Goal: Information Seeking & Learning: Learn about a topic

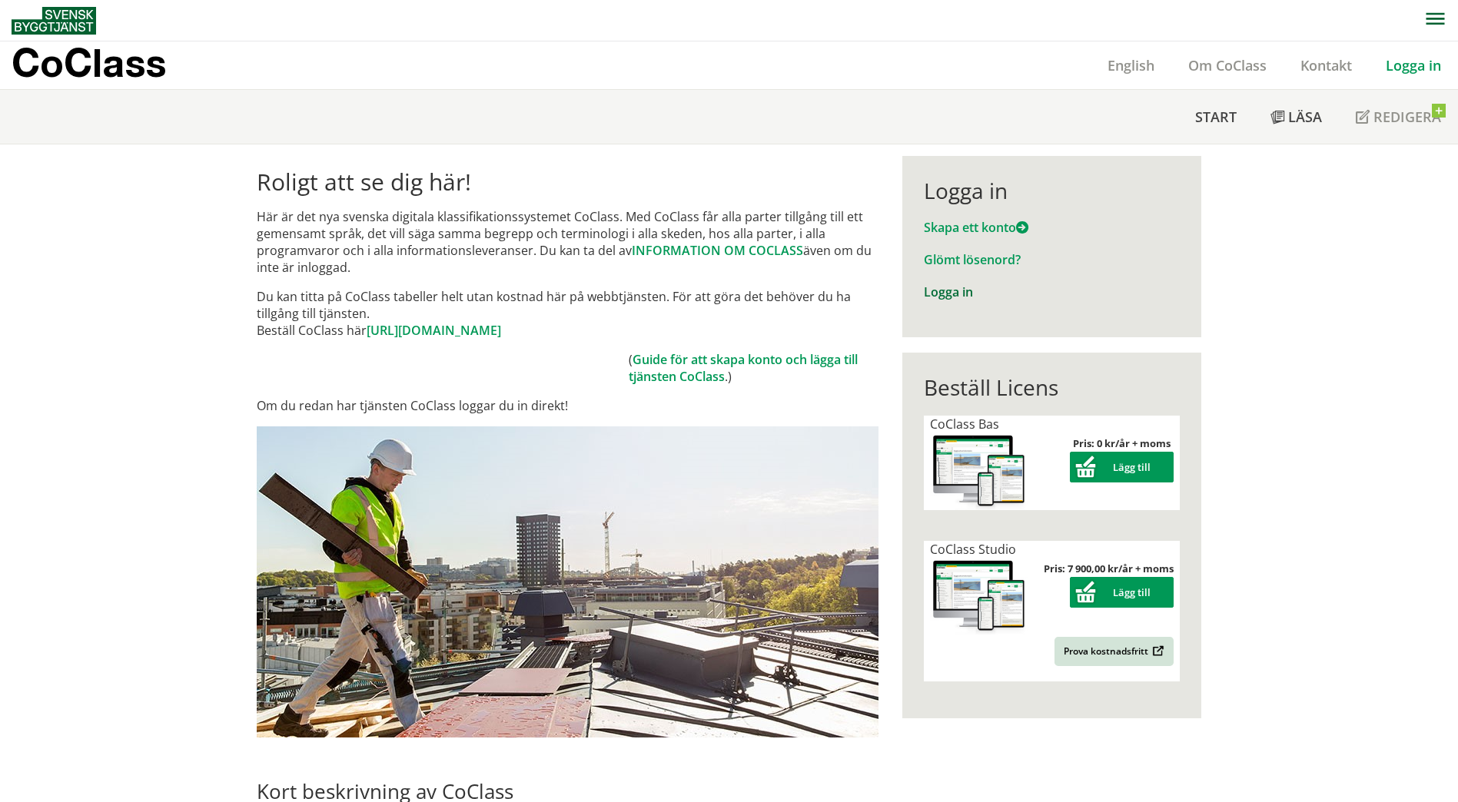
click at [943, 299] on link "Logga in" at bounding box center [948, 292] width 49 height 17
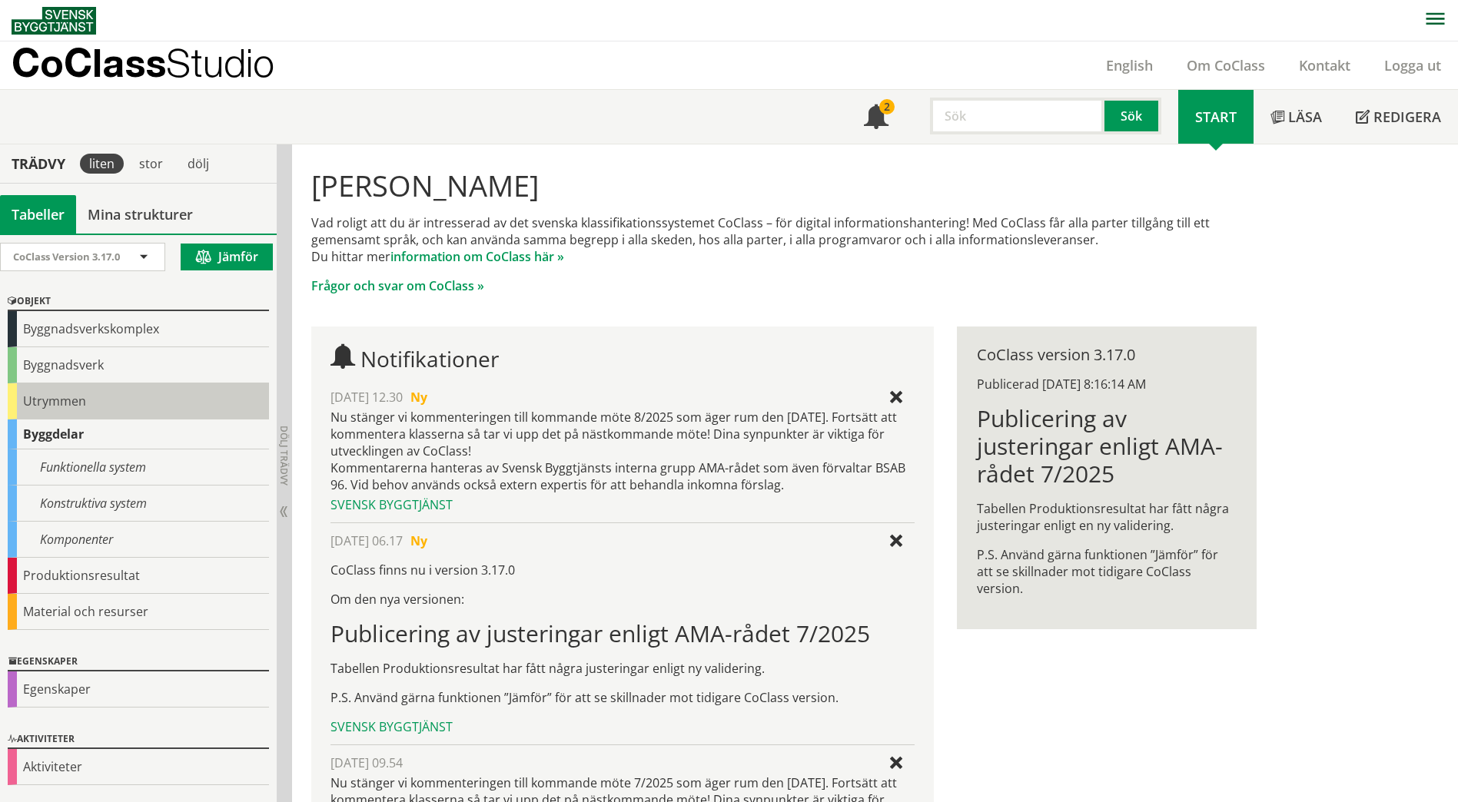
click at [75, 398] on div "Utrymmen" at bounding box center [138, 401] width 261 height 36
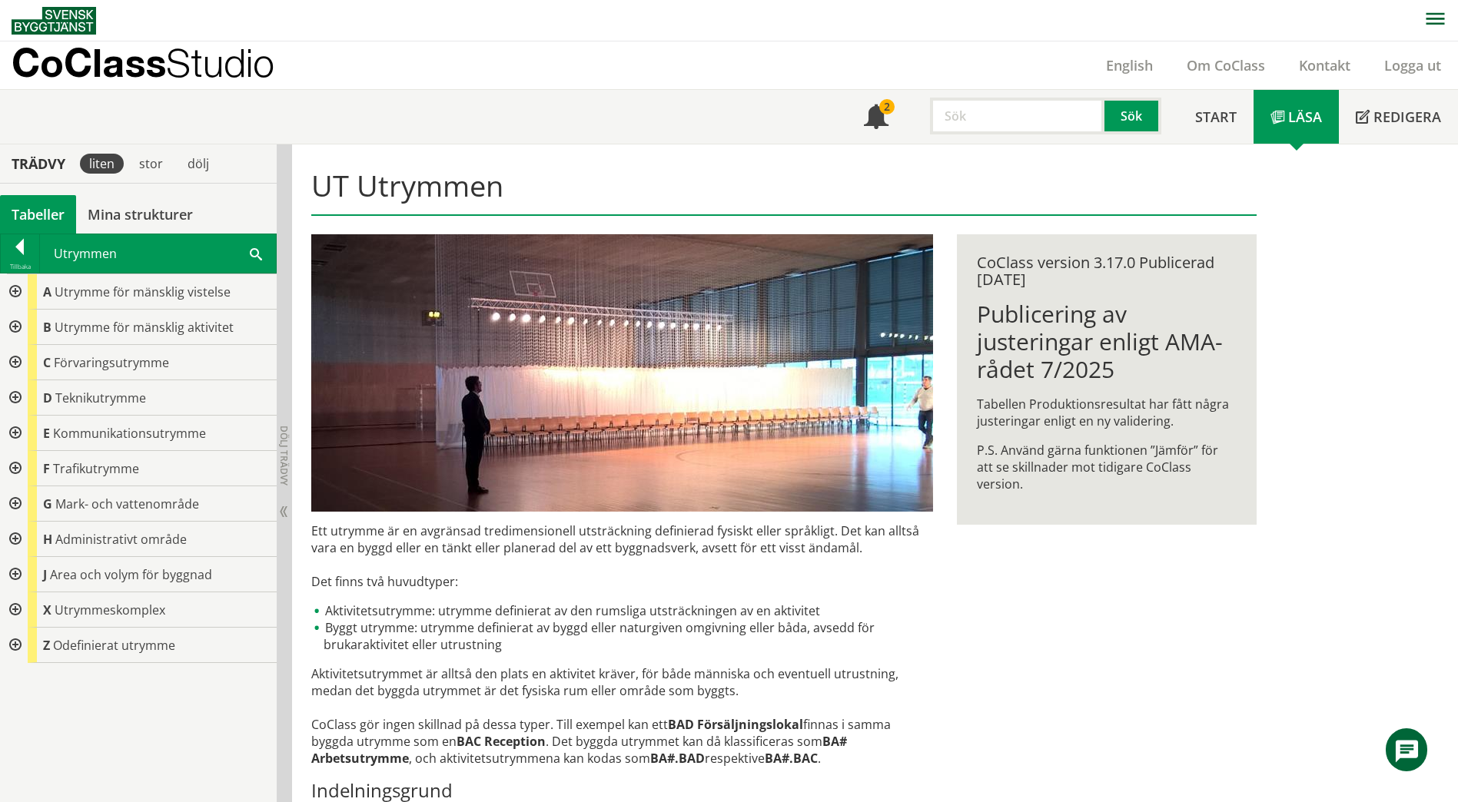
click at [19, 393] on div at bounding box center [14, 397] width 28 height 35
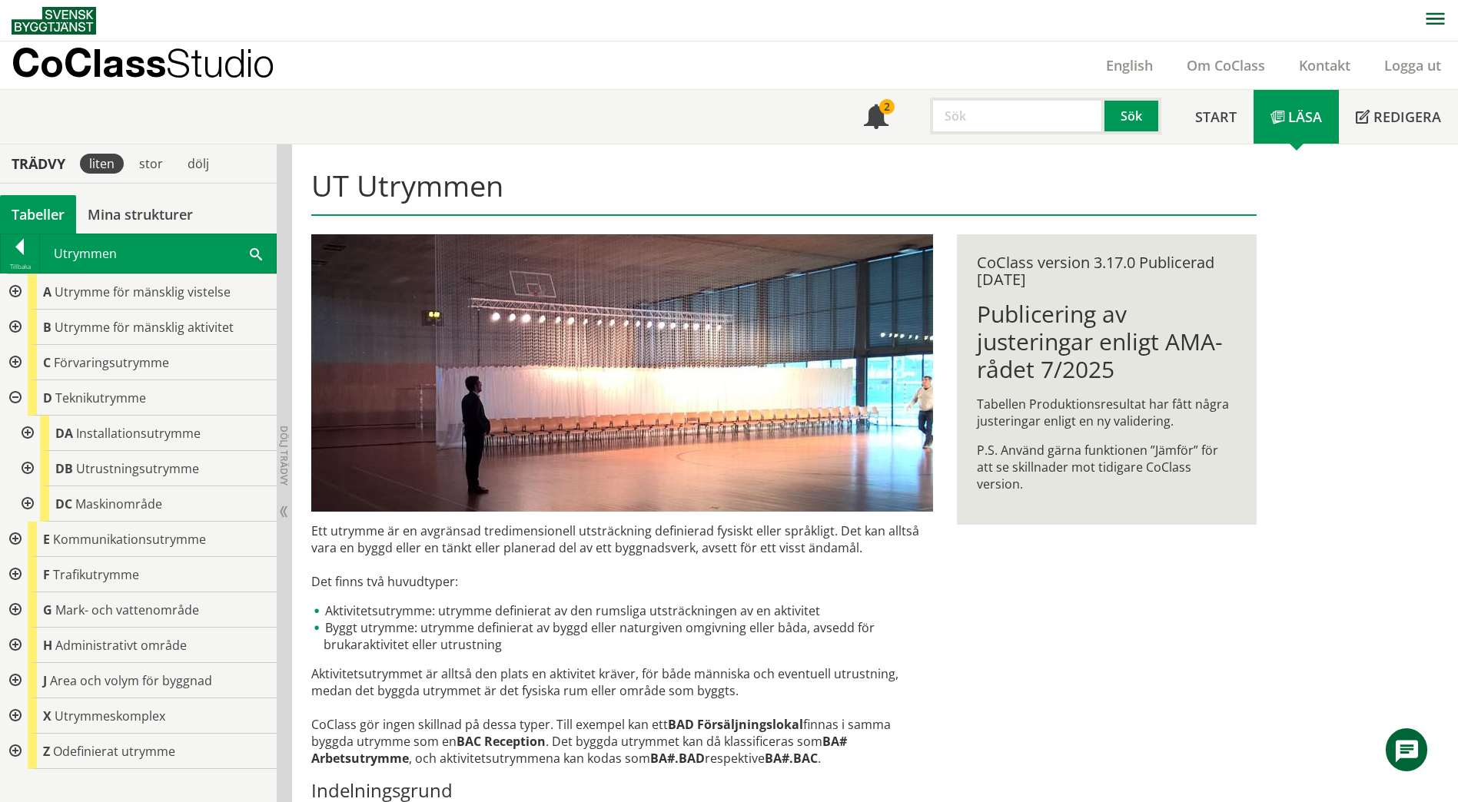
click at [32, 431] on div at bounding box center [26, 433] width 28 height 35
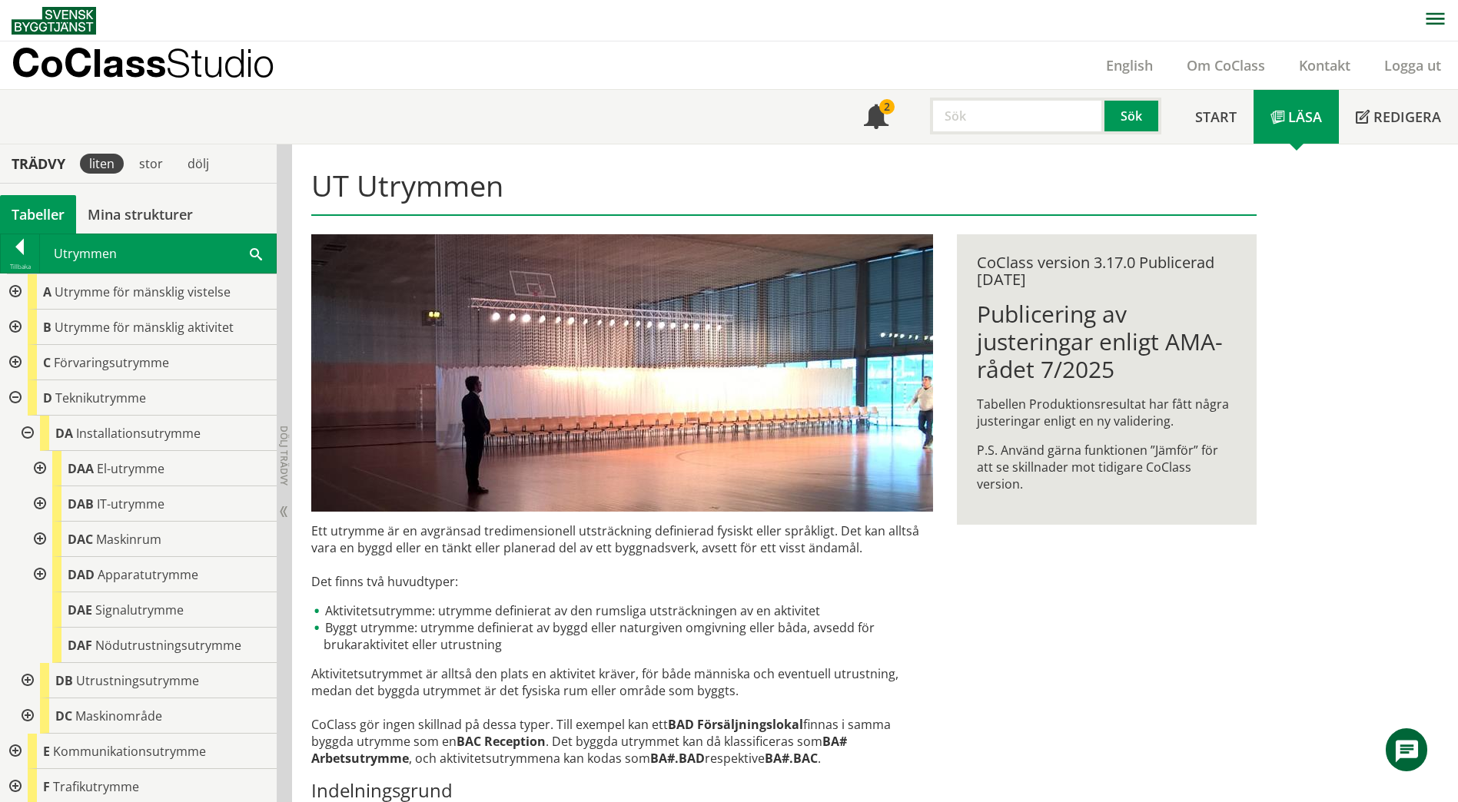
click at [35, 466] on div at bounding box center [39, 468] width 28 height 35
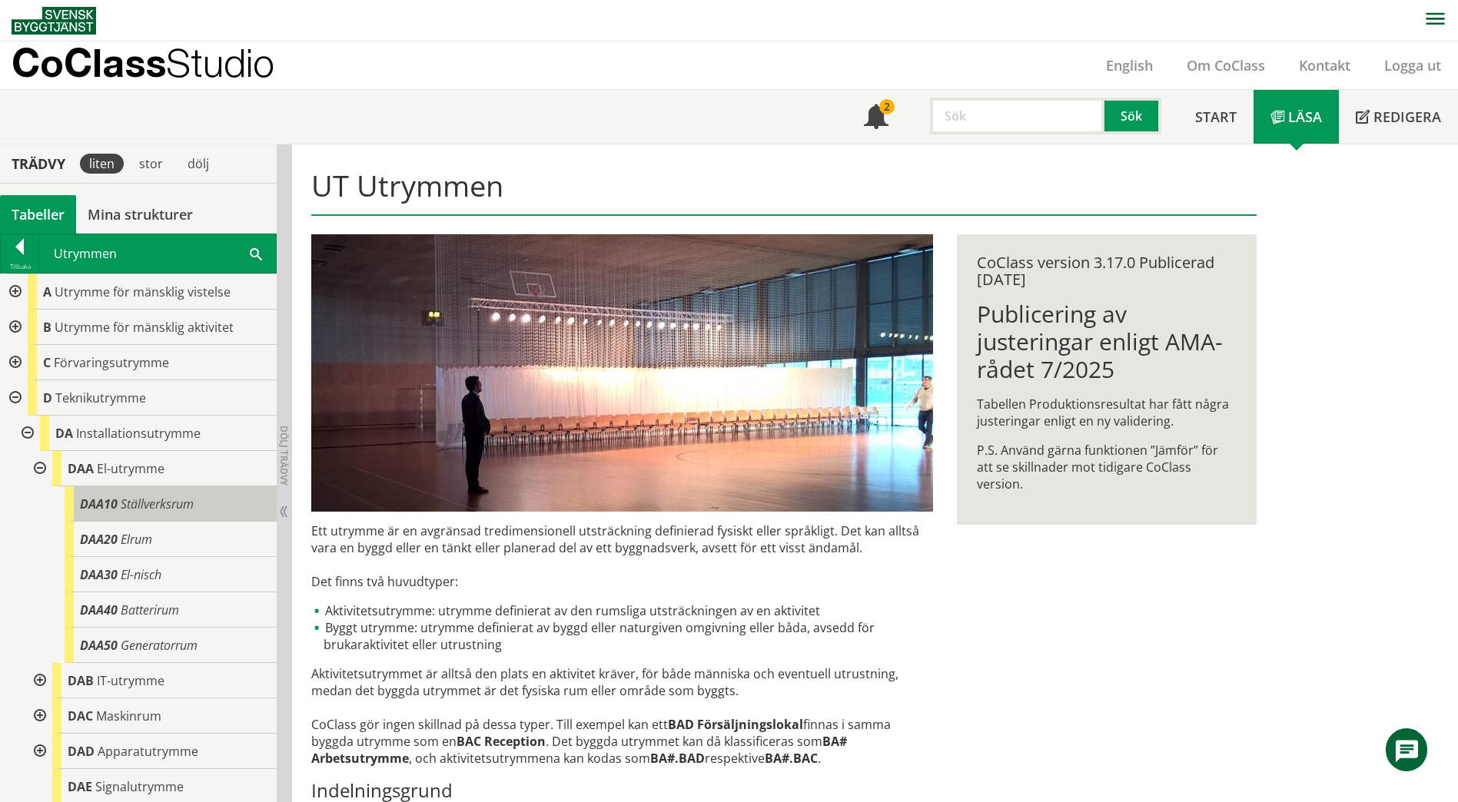
click at [108, 511] on span "DAA10" at bounding box center [99, 504] width 38 height 17
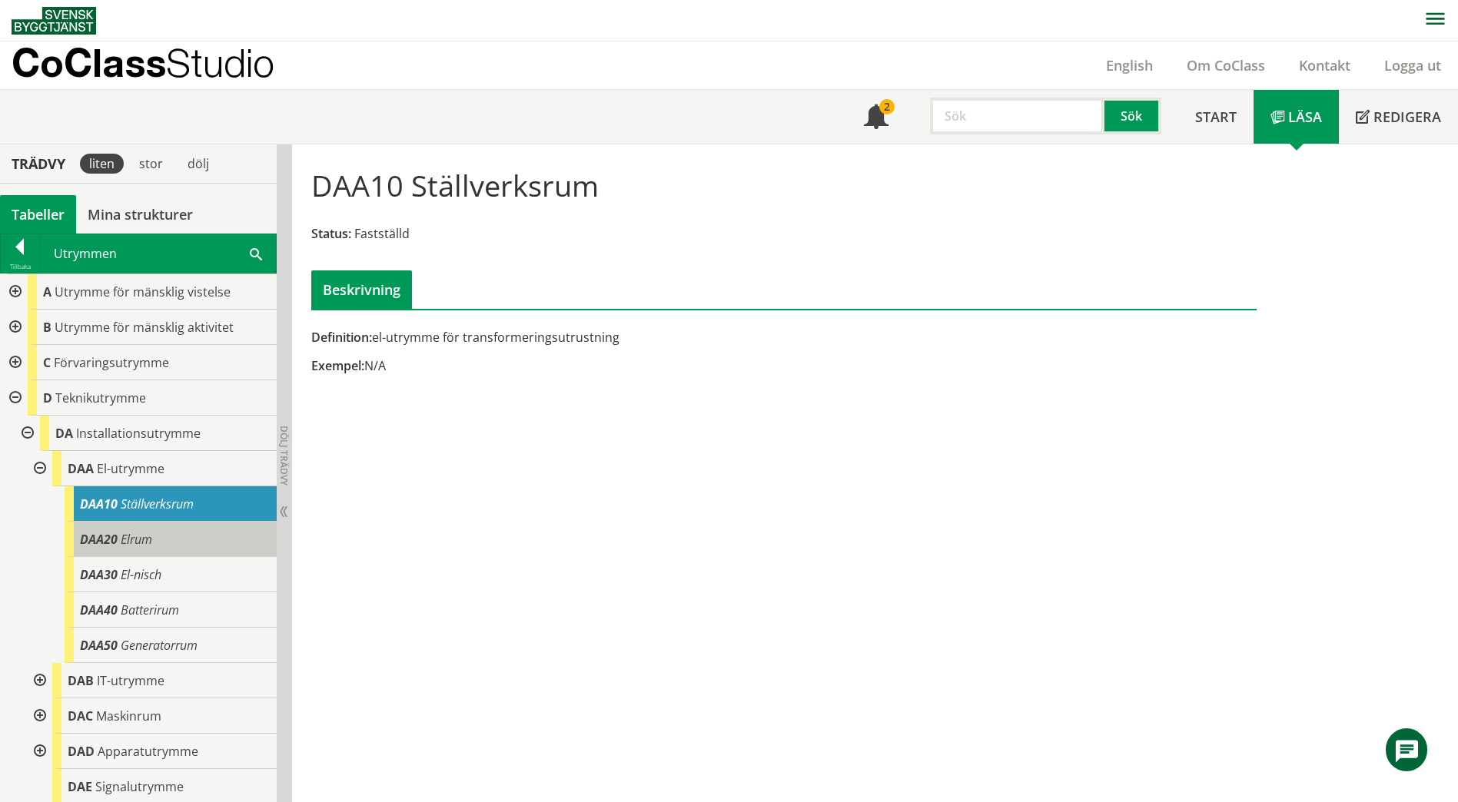
click at [121, 544] on span "Elrum" at bounding box center [137, 539] width 32 height 17
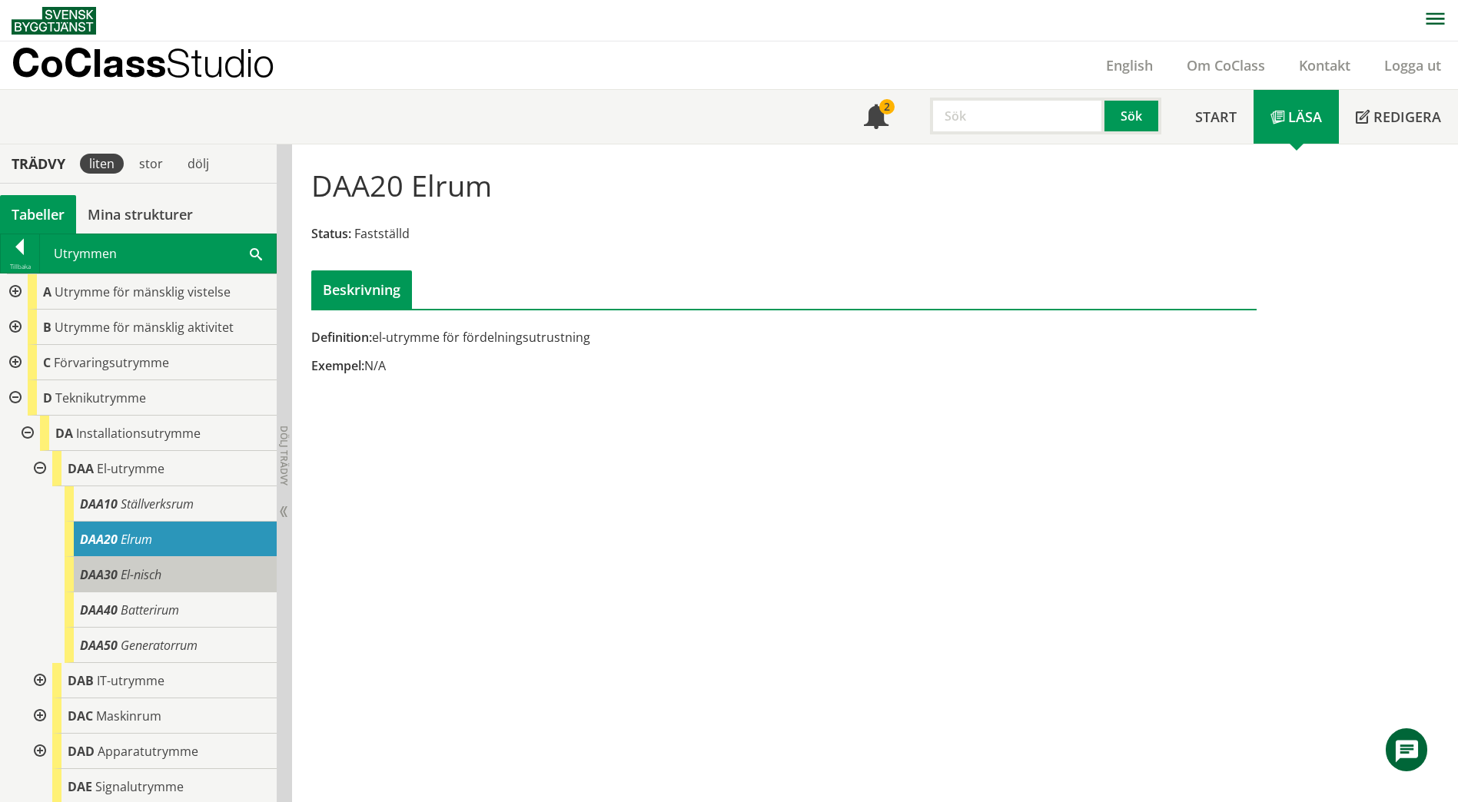
click at [177, 586] on div "DAA30 El-nisch" at bounding box center [171, 574] width 212 height 35
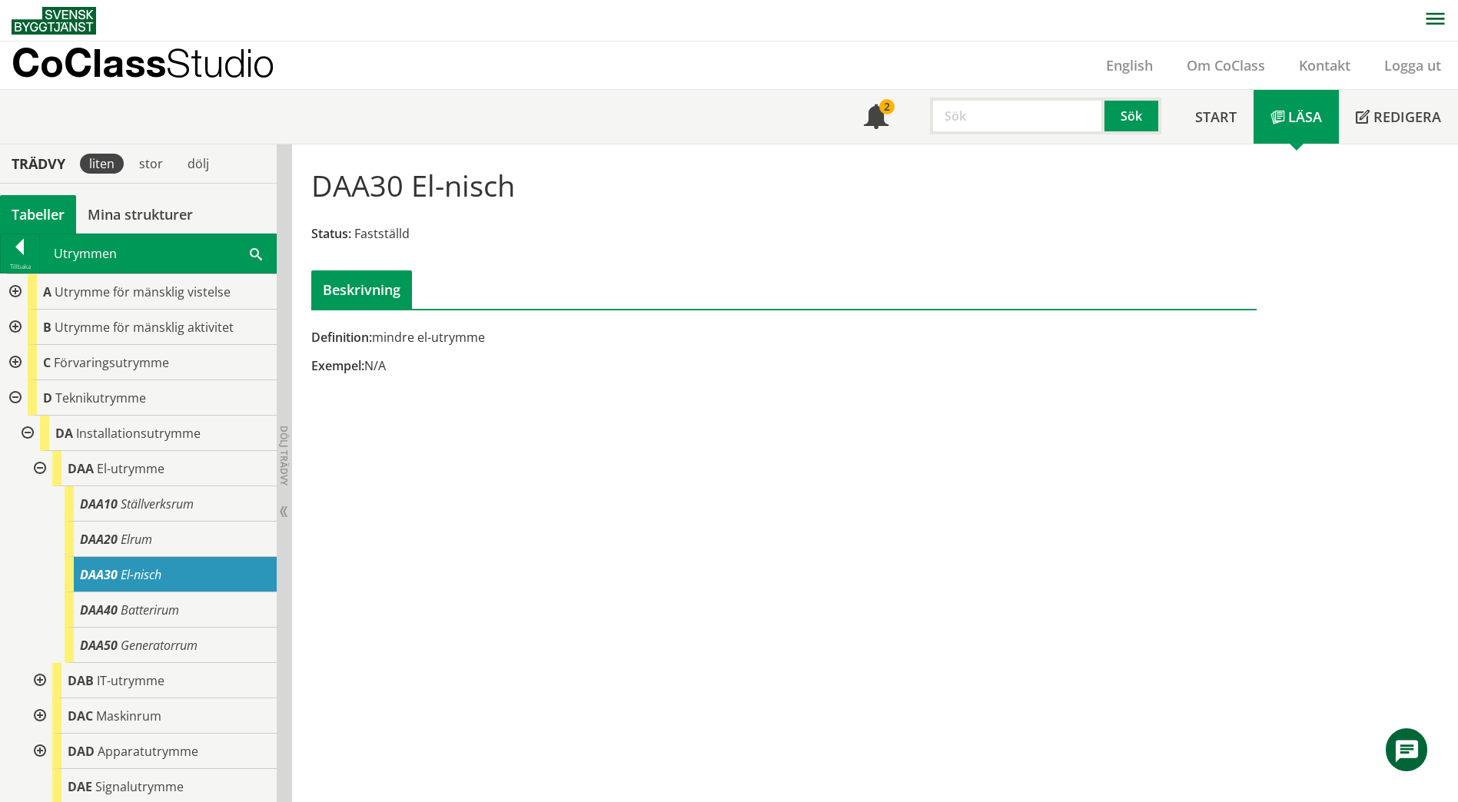
click at [41, 469] on div at bounding box center [39, 468] width 28 height 35
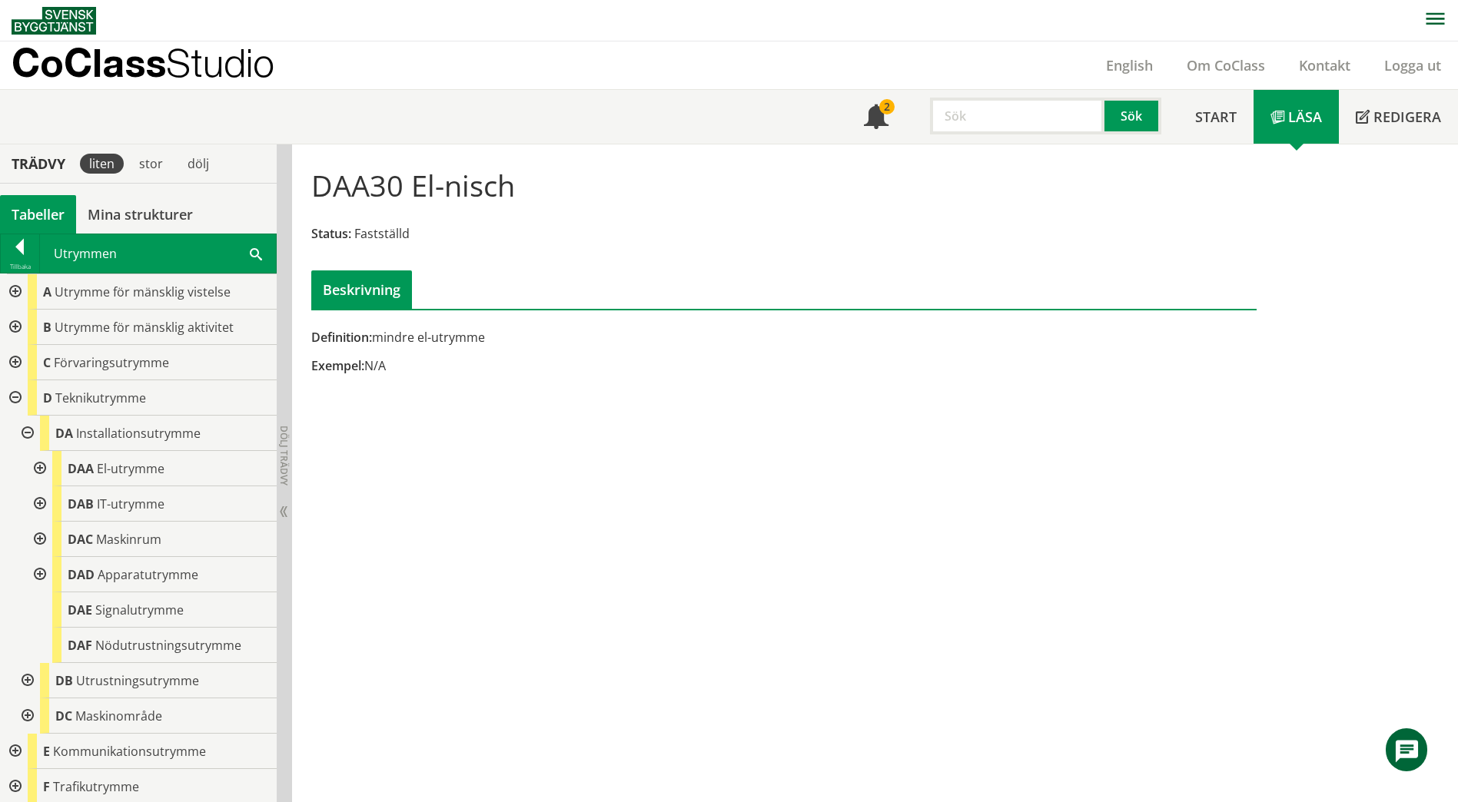
click at [28, 438] on div at bounding box center [26, 433] width 28 height 35
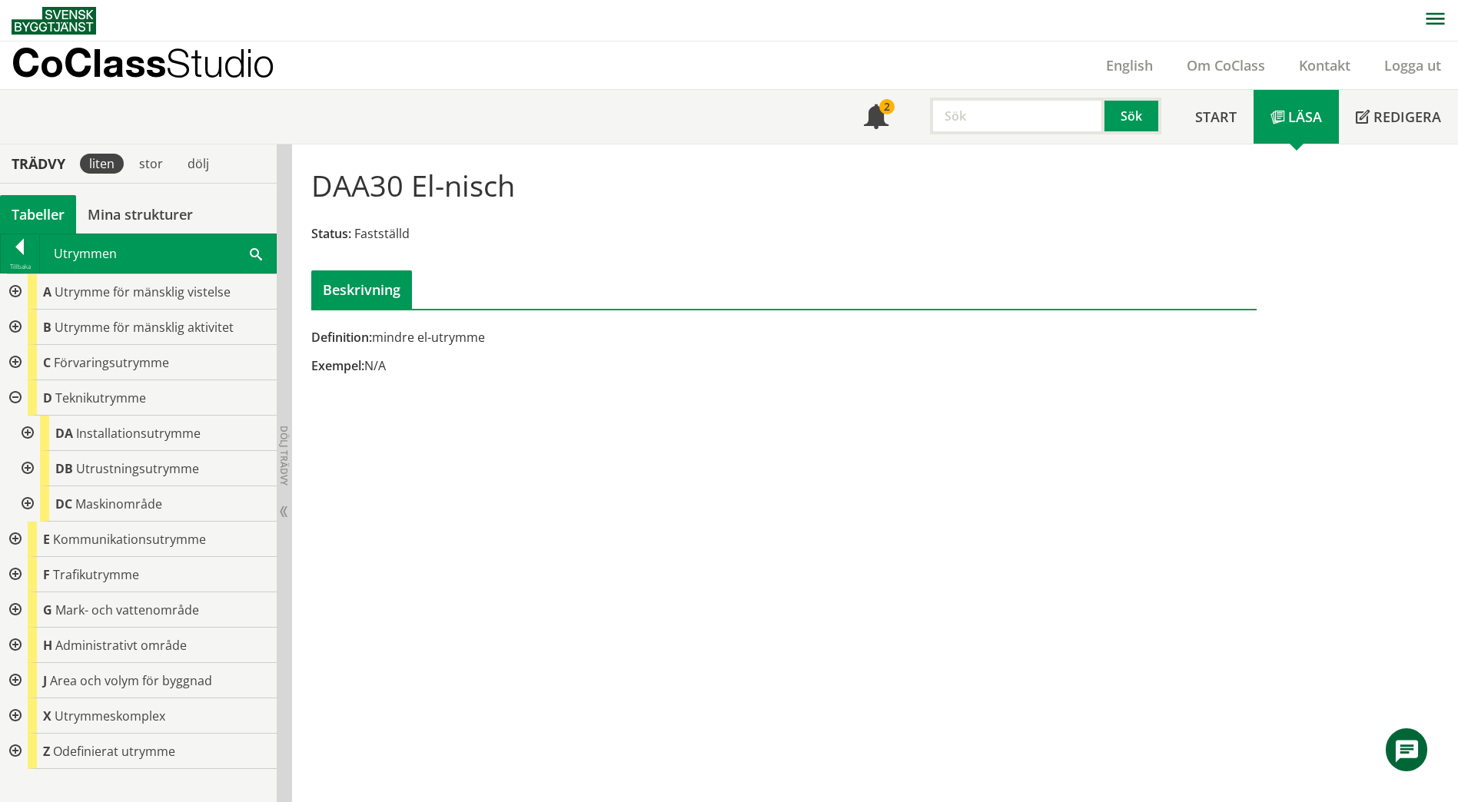
click at [13, 396] on div at bounding box center [14, 397] width 28 height 35
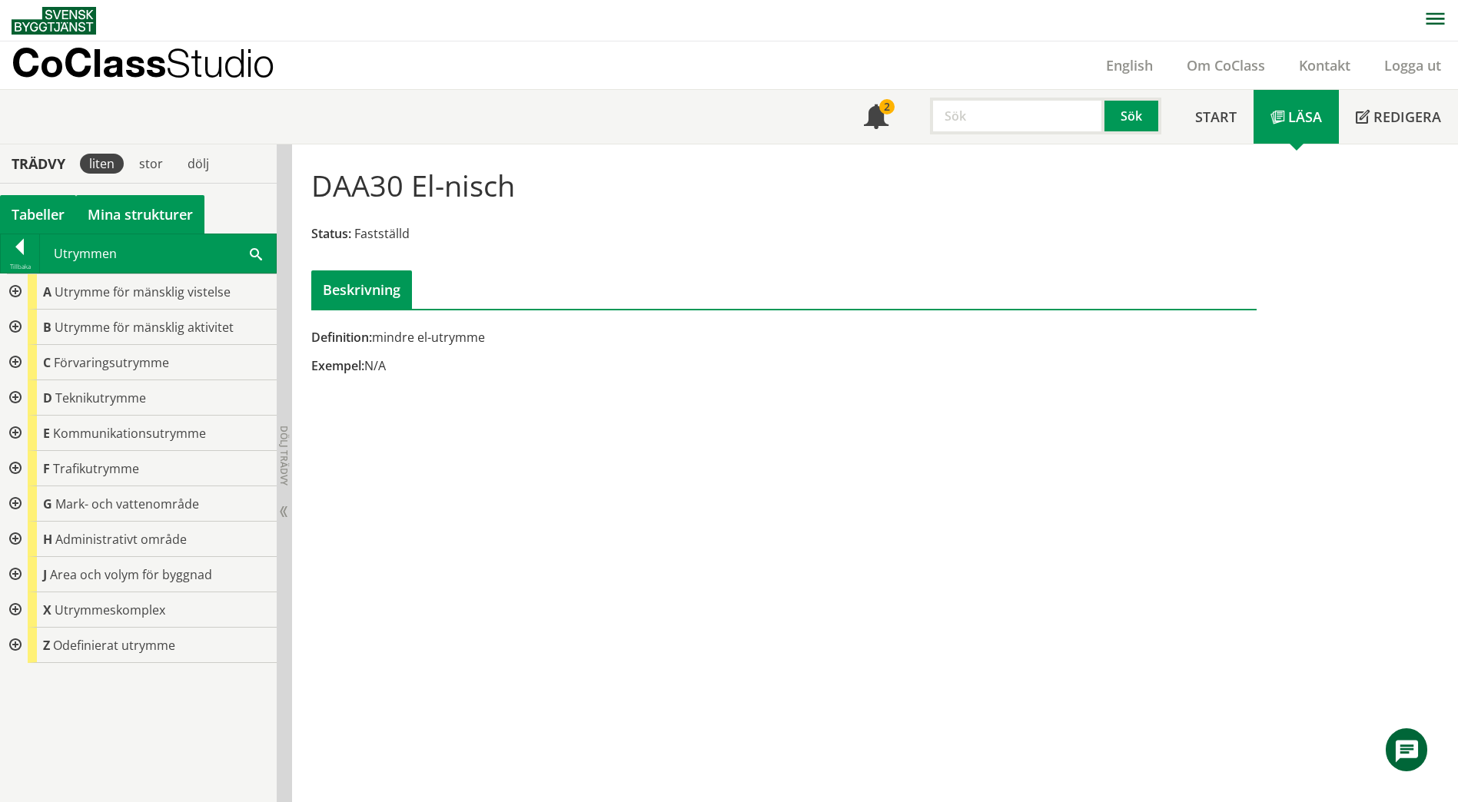
click at [157, 214] on link "Mina strukturer" at bounding box center [140, 214] width 128 height 38
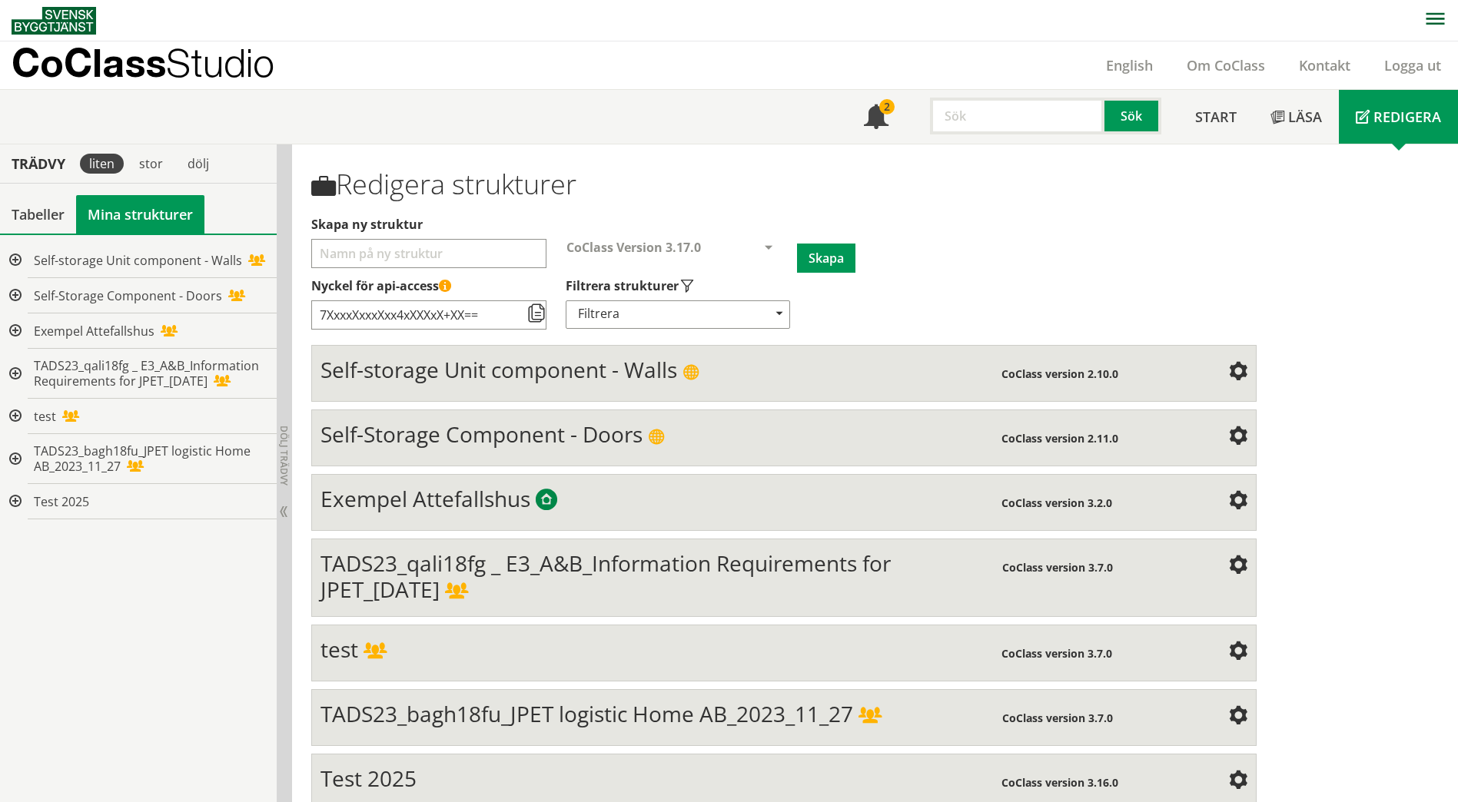
click at [422, 559] on span "TADS23_qali18fg _ E3_A&B_Information Requirements for JPET_[DATE]" at bounding box center [605, 576] width 570 height 55
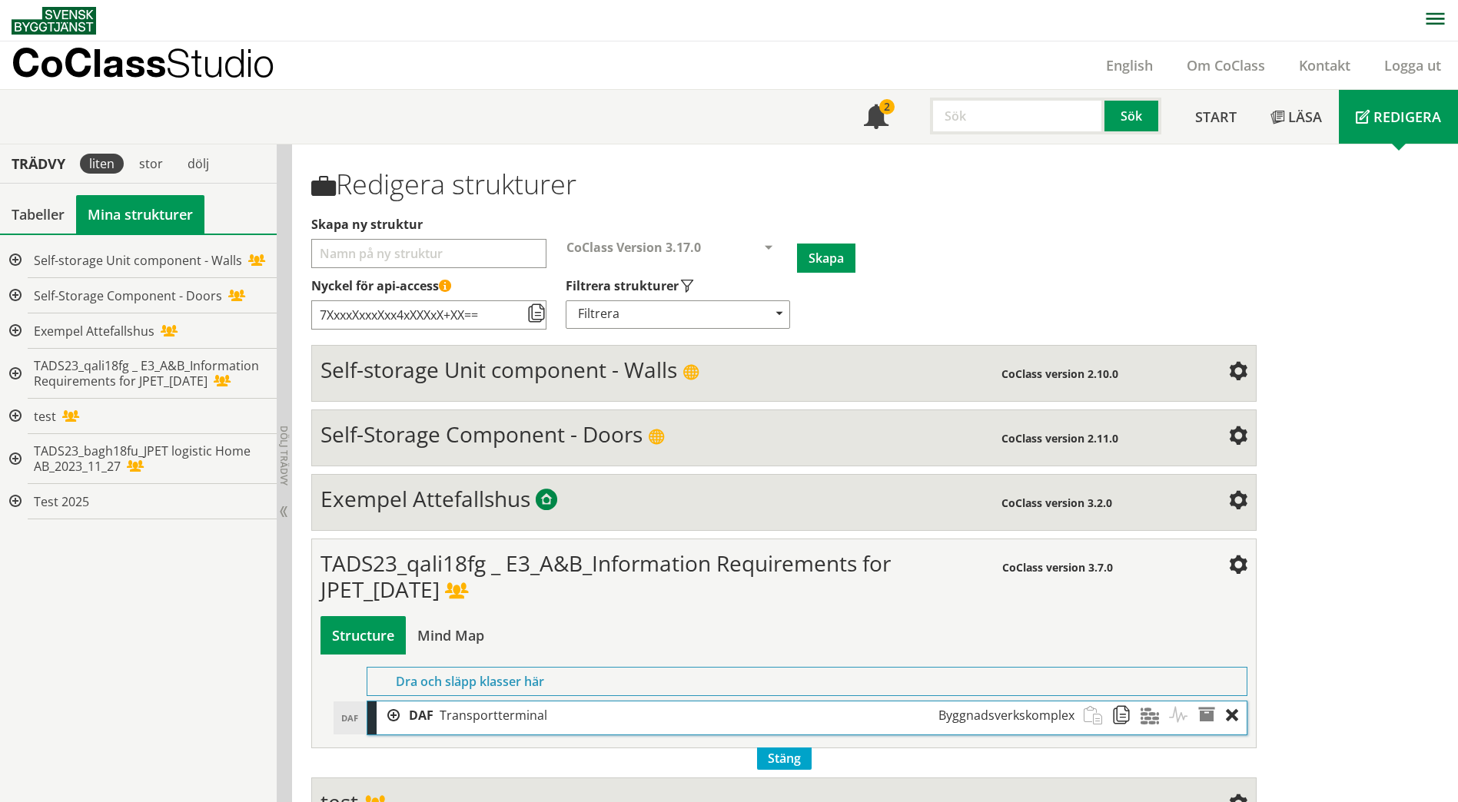
click at [396, 717] on div at bounding box center [388, 716] width 23 height 28
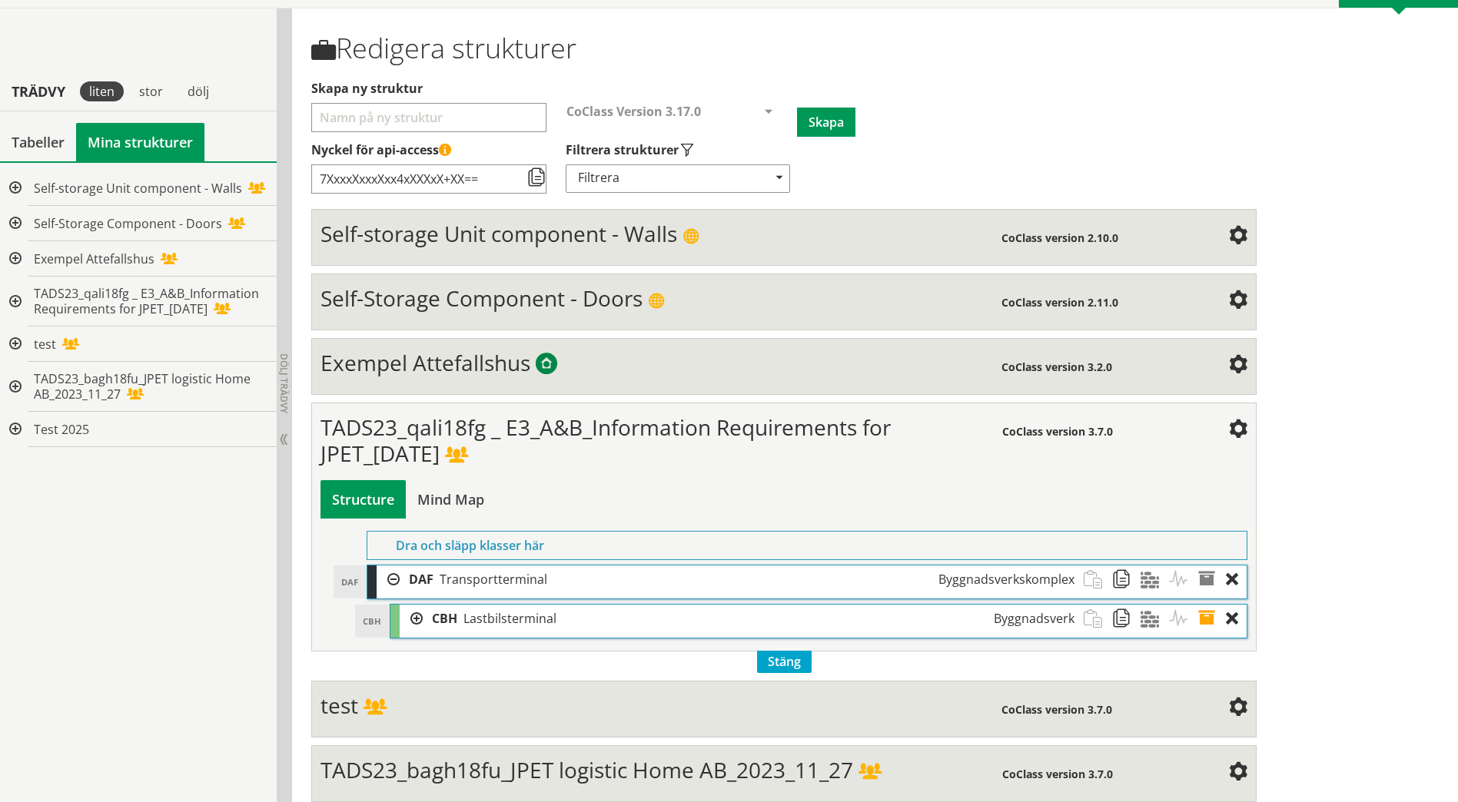
scroll to position [216, 0]
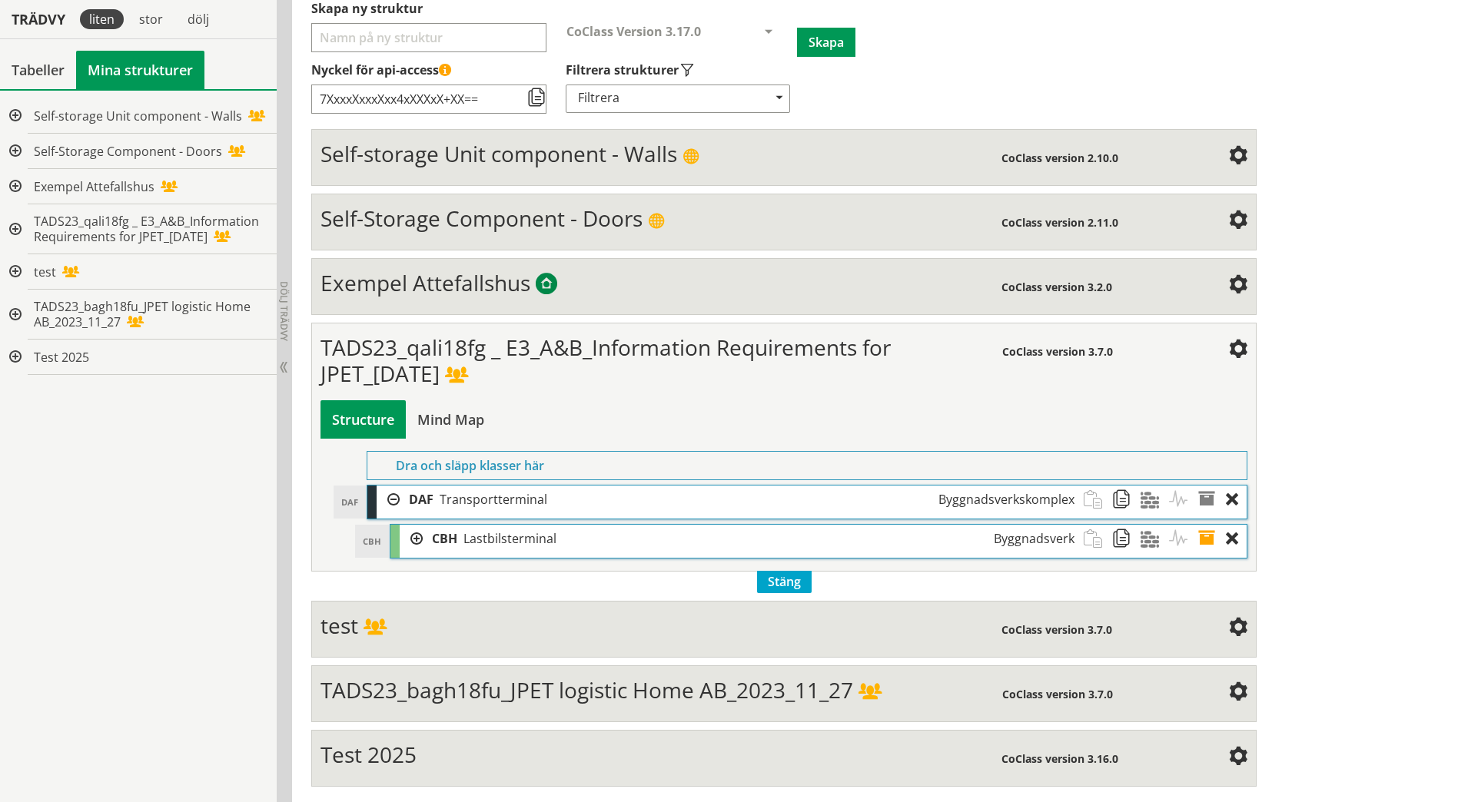
click at [419, 534] on div at bounding box center [411, 539] width 23 height 28
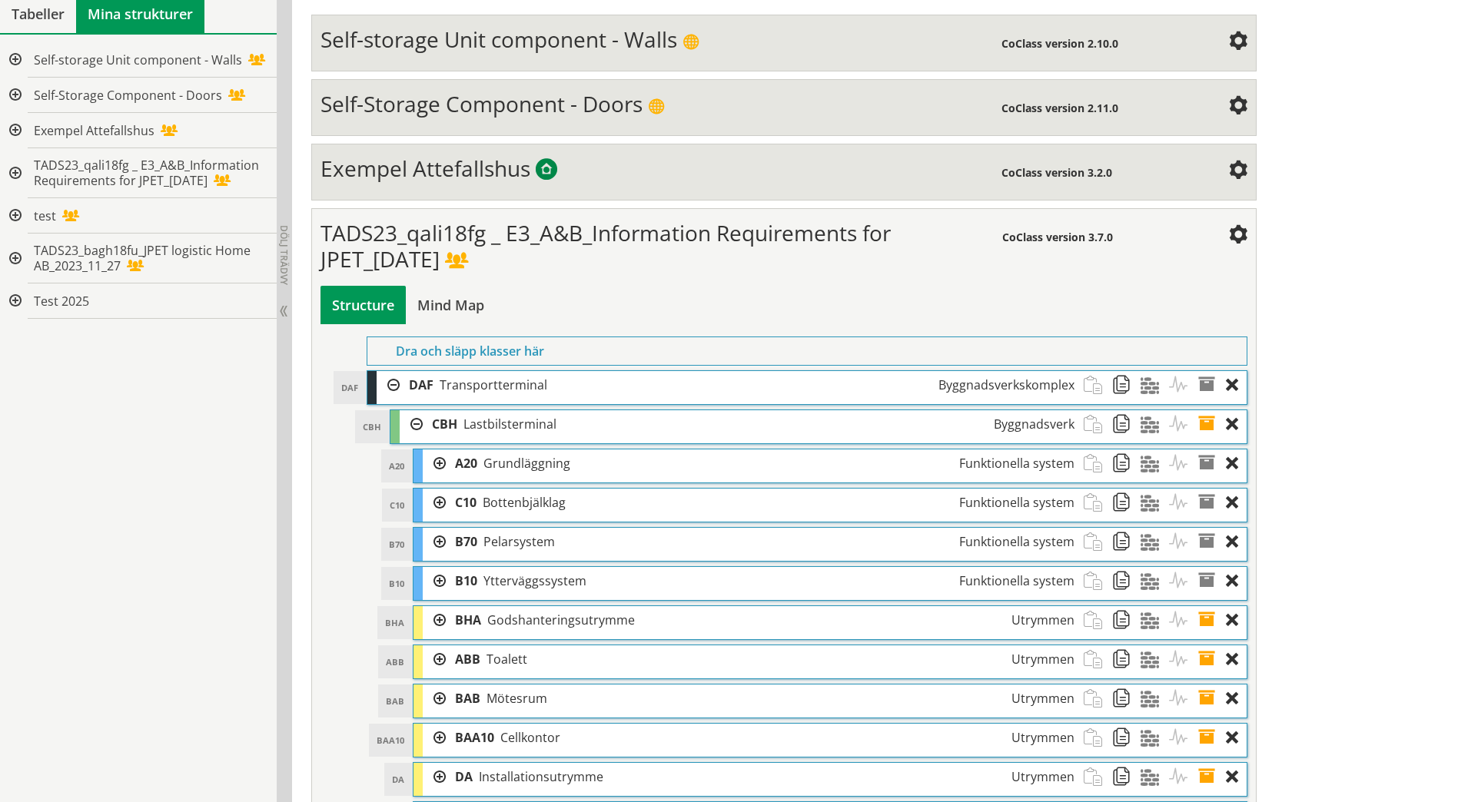
scroll to position [227, 0]
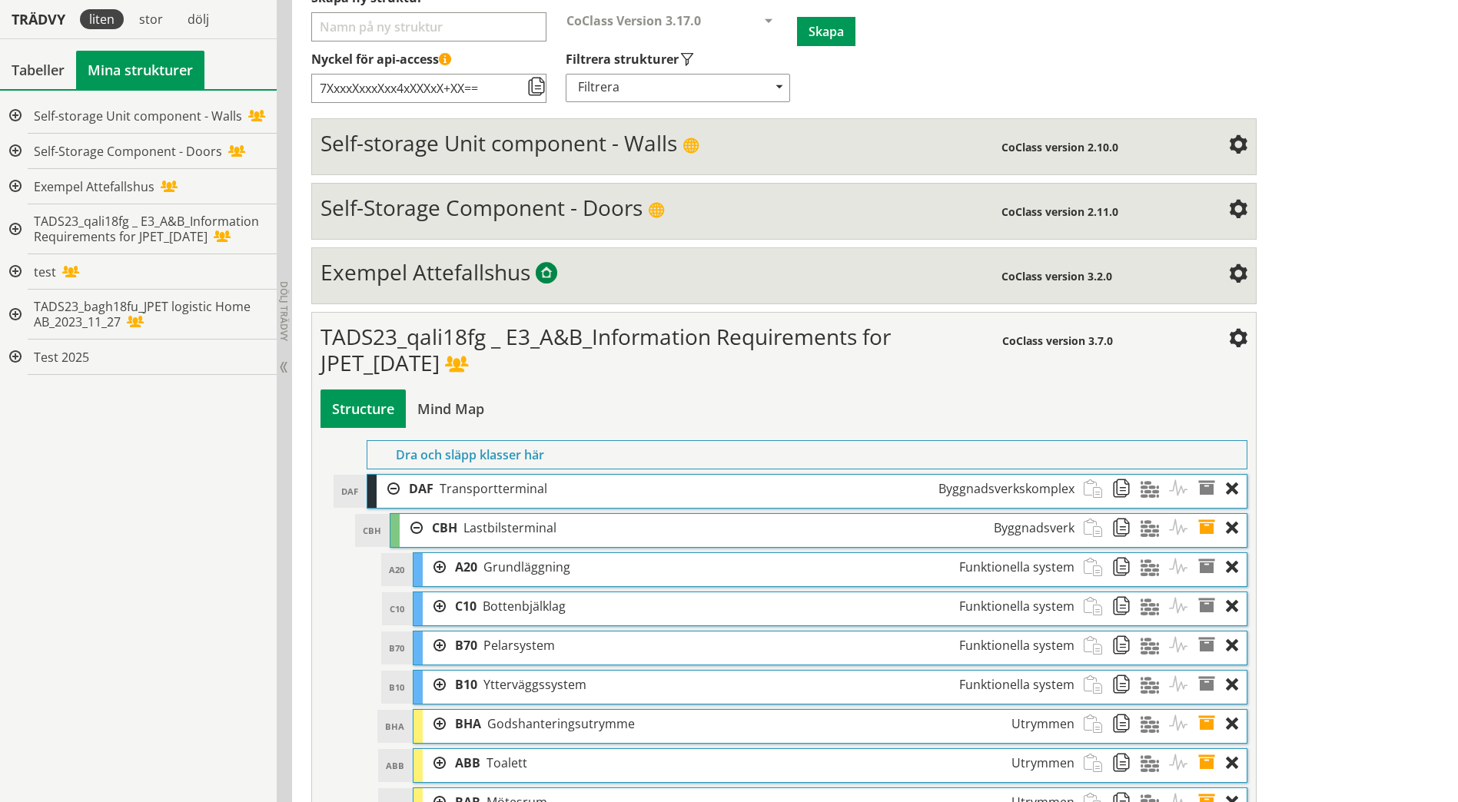
click at [438, 569] on div at bounding box center [434, 567] width 23 height 28
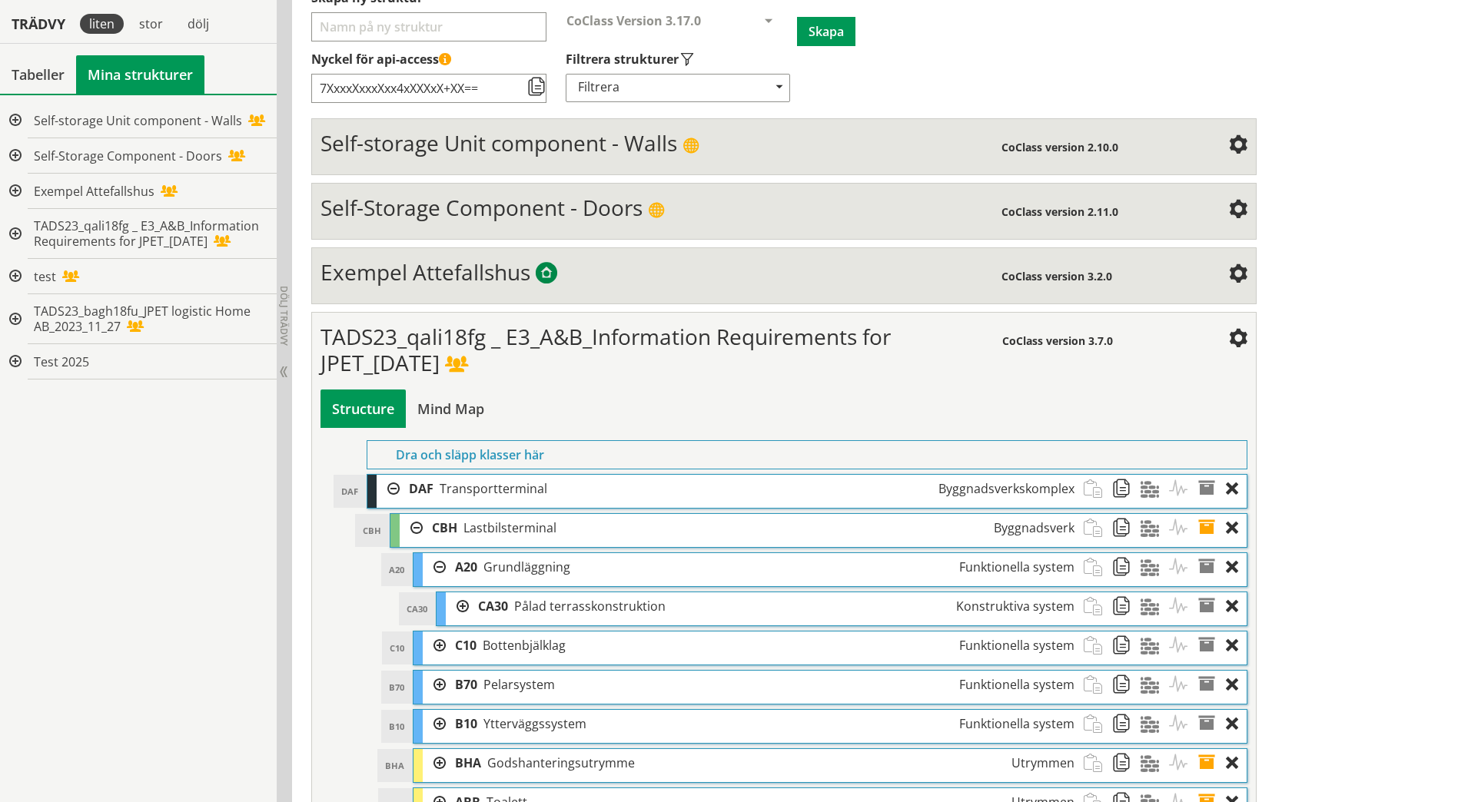
scroll to position [380, 0]
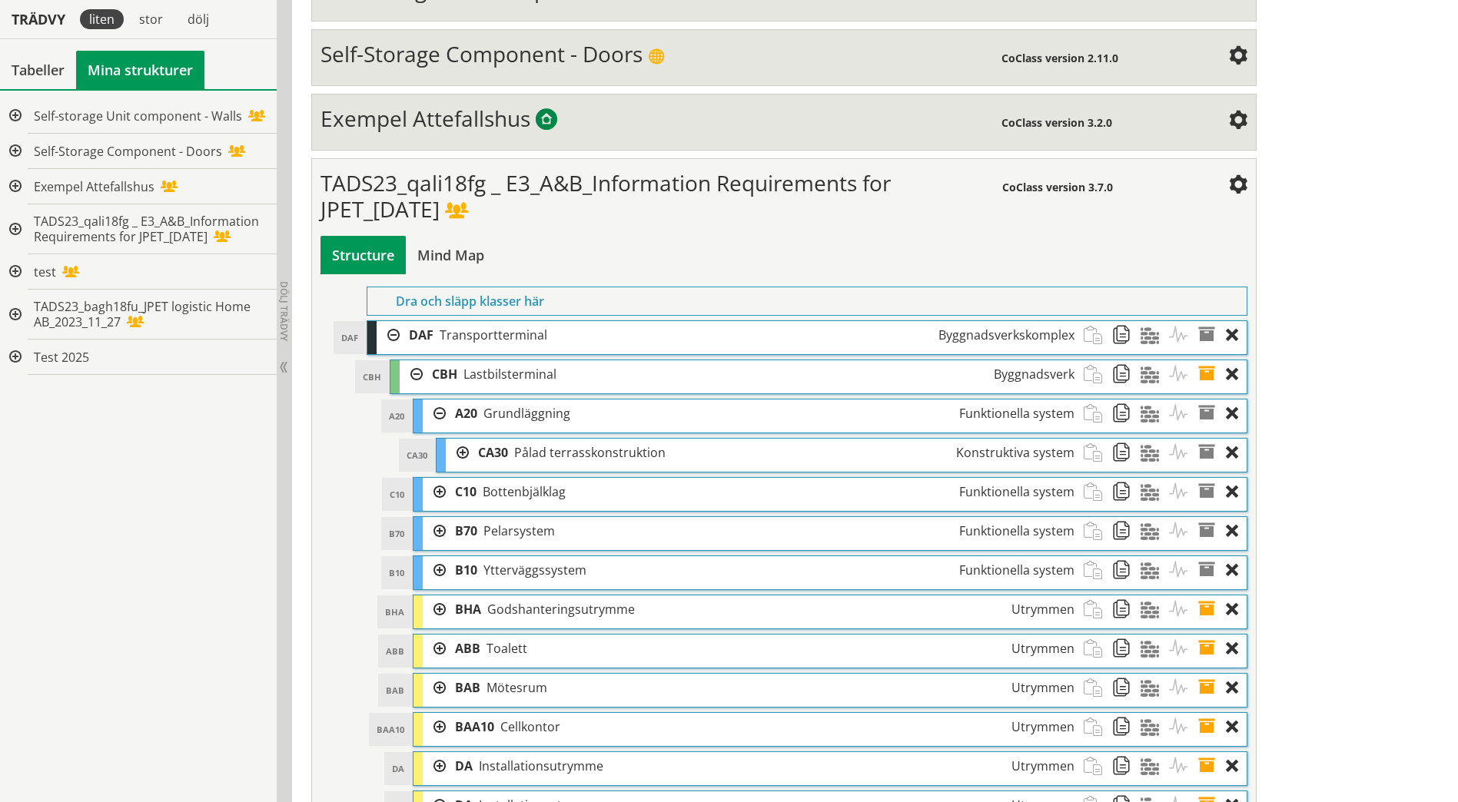
click at [461, 453] on div at bounding box center [457, 453] width 23 height 28
click at [390, 337] on div at bounding box center [388, 335] width 23 height 28
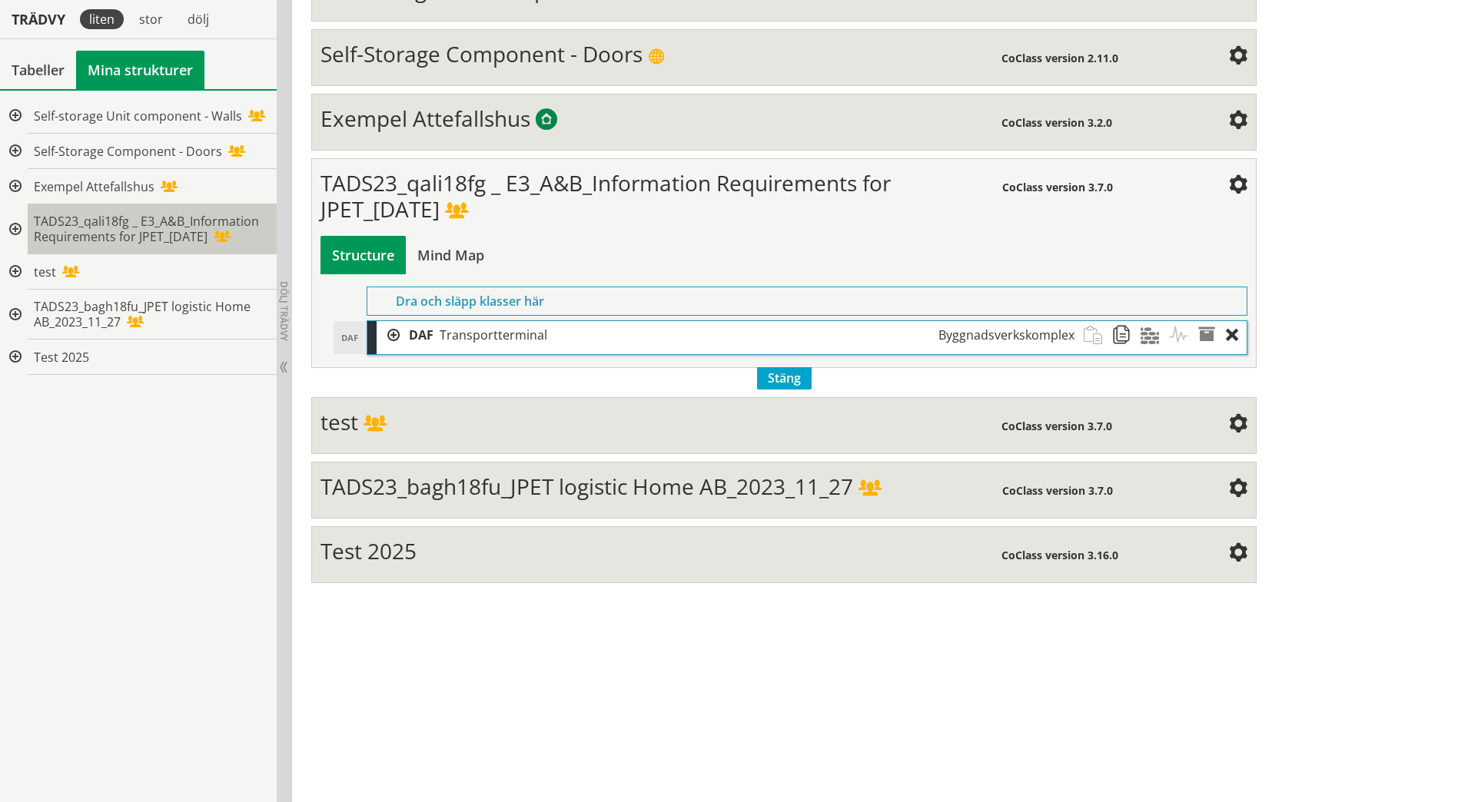
click at [95, 226] on span "TADS23_qali18fg _ E3_A&B_Information Requirements for JPET_[DATE]" at bounding box center [146, 229] width 225 height 32
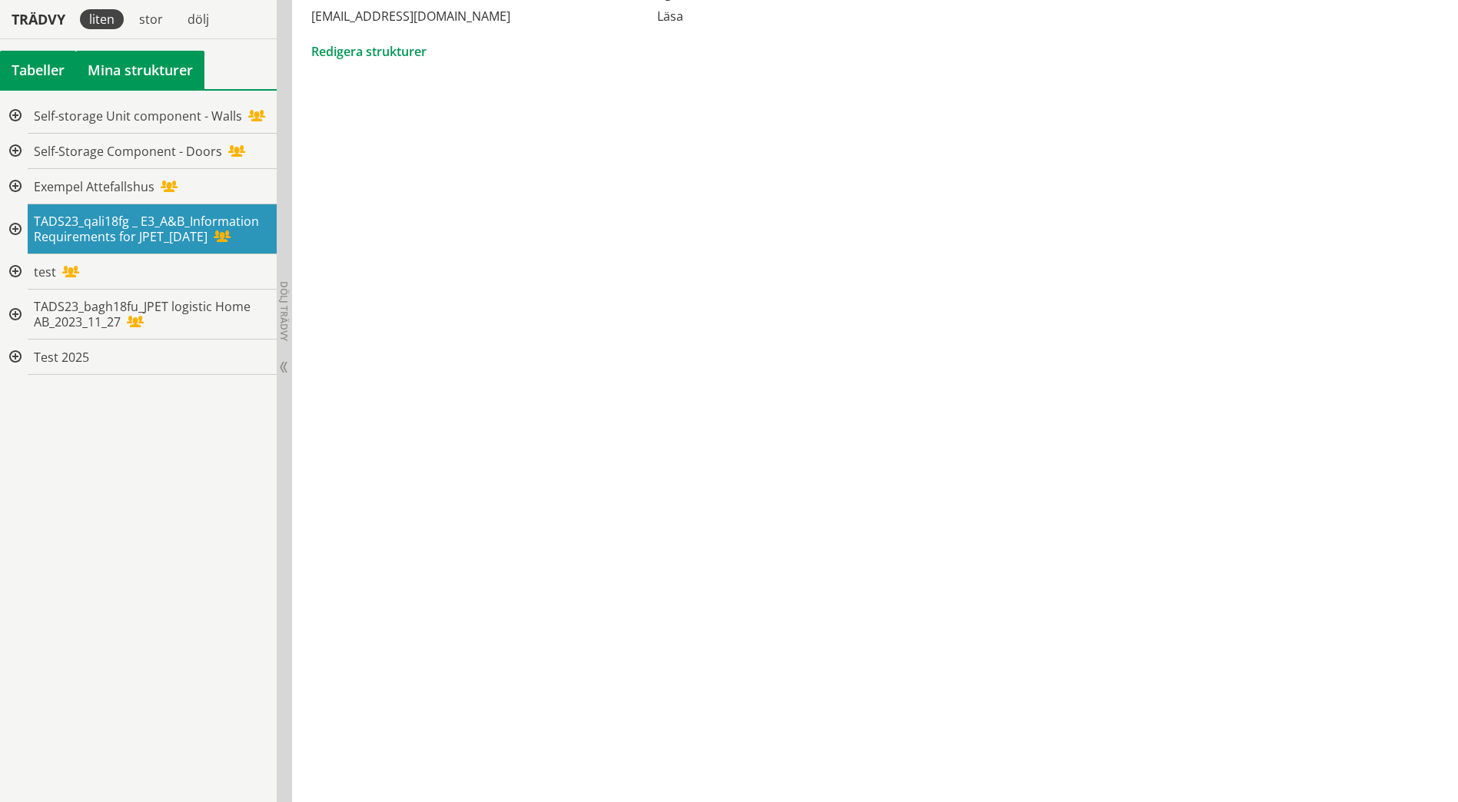
click at [55, 81] on div "Tabeller" at bounding box center [38, 70] width 76 height 38
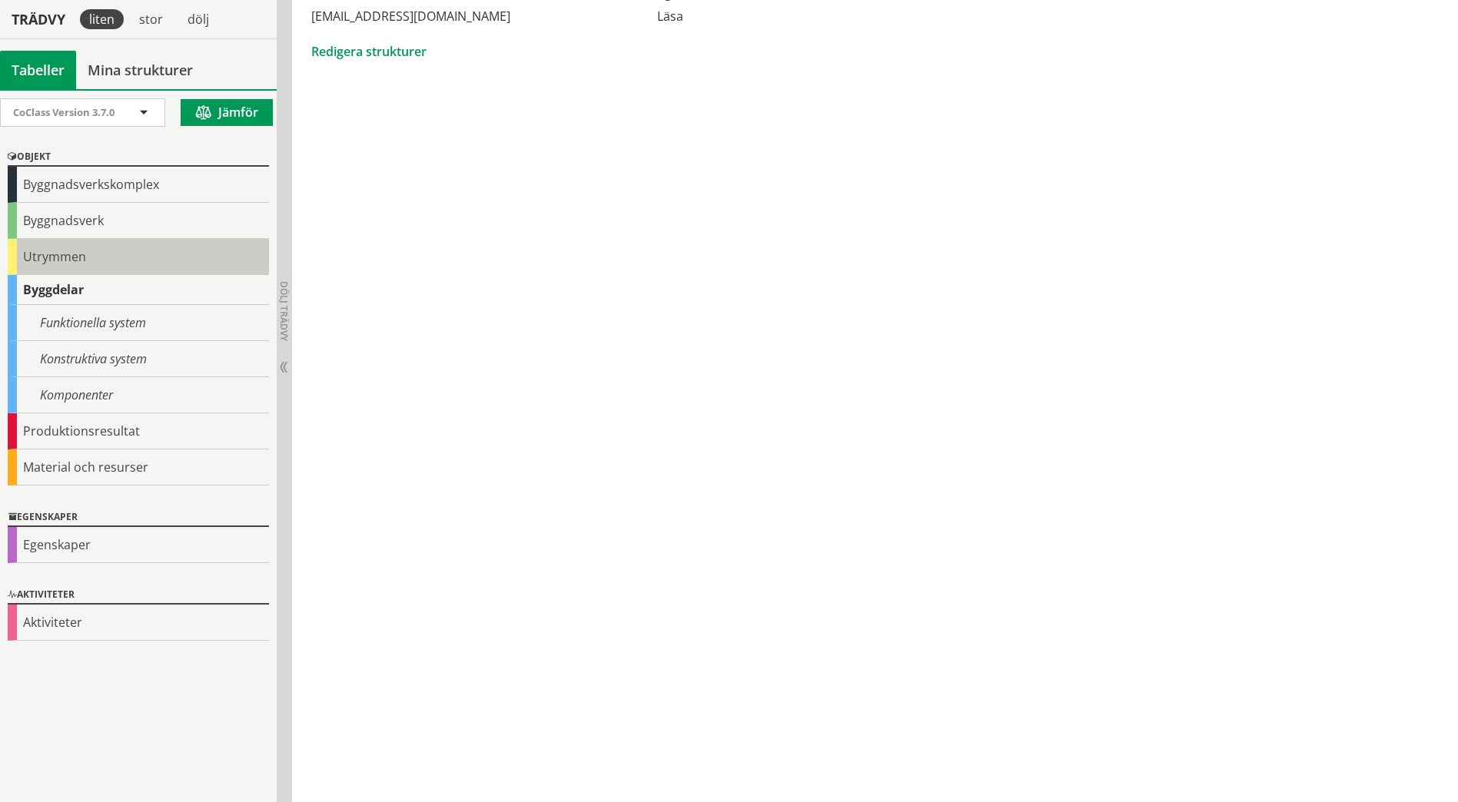
click at [70, 260] on div "Utrymmen" at bounding box center [138, 257] width 261 height 36
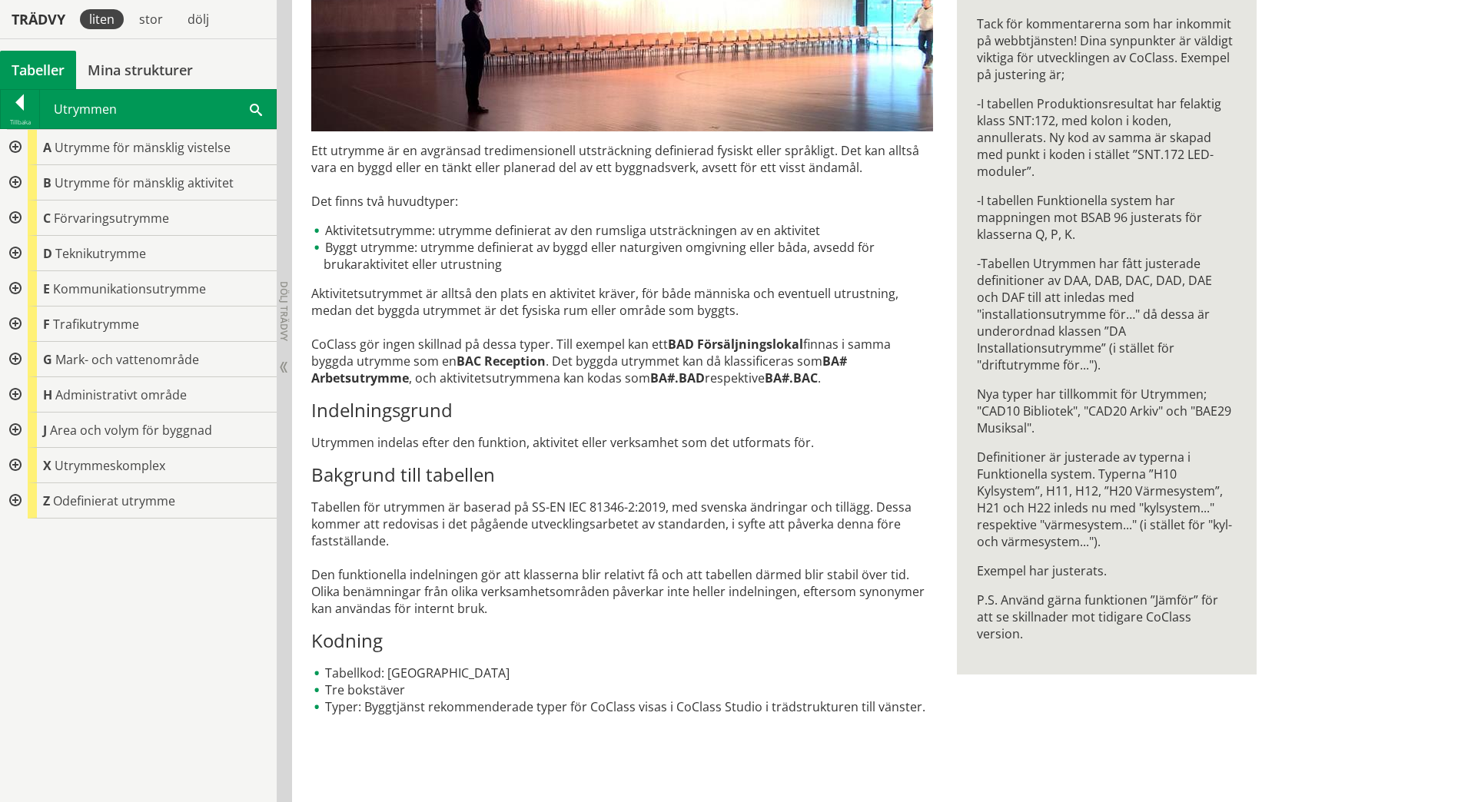
click at [18, 184] on div at bounding box center [14, 182] width 28 height 35
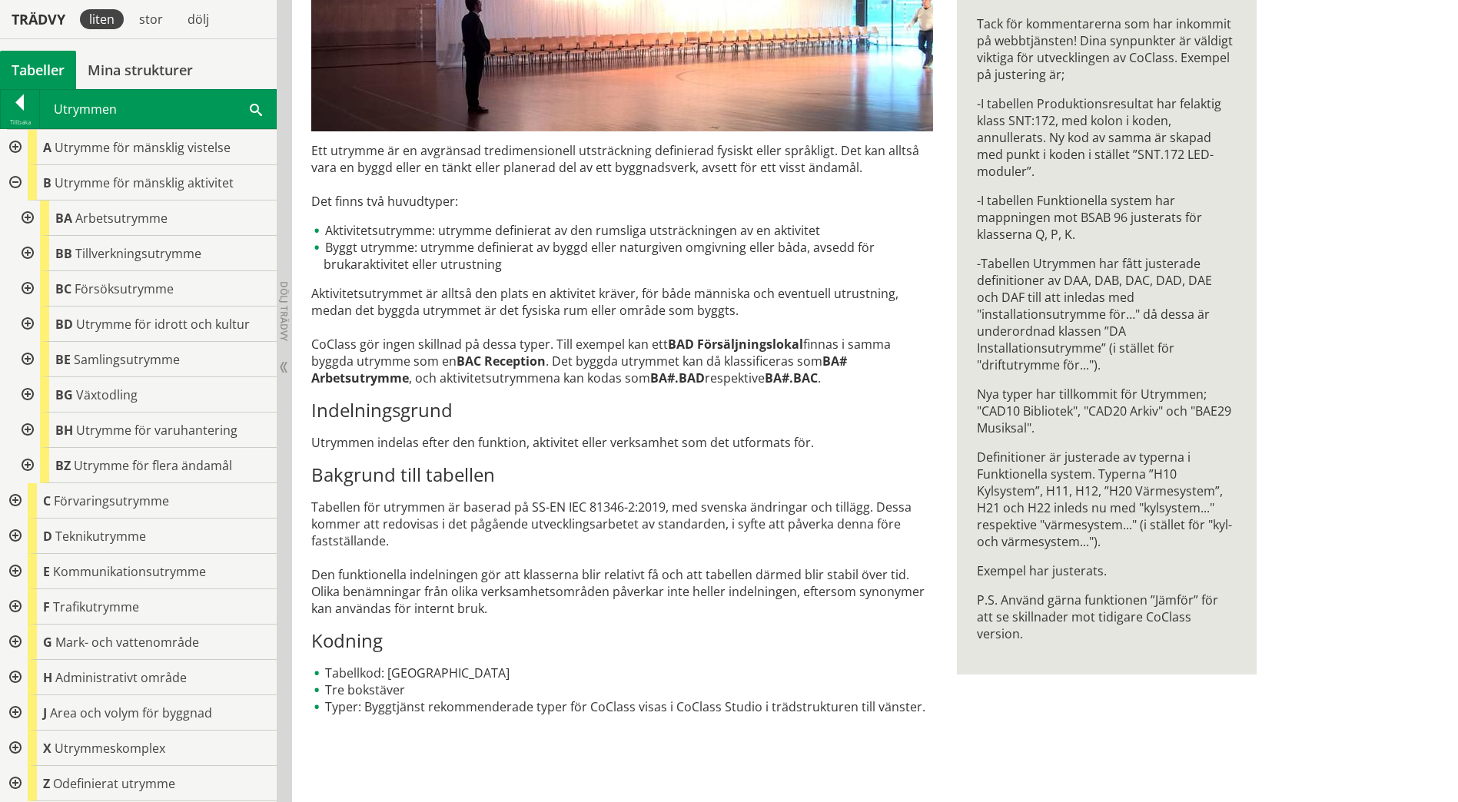
click at [26, 227] on div at bounding box center [26, 218] width 28 height 35
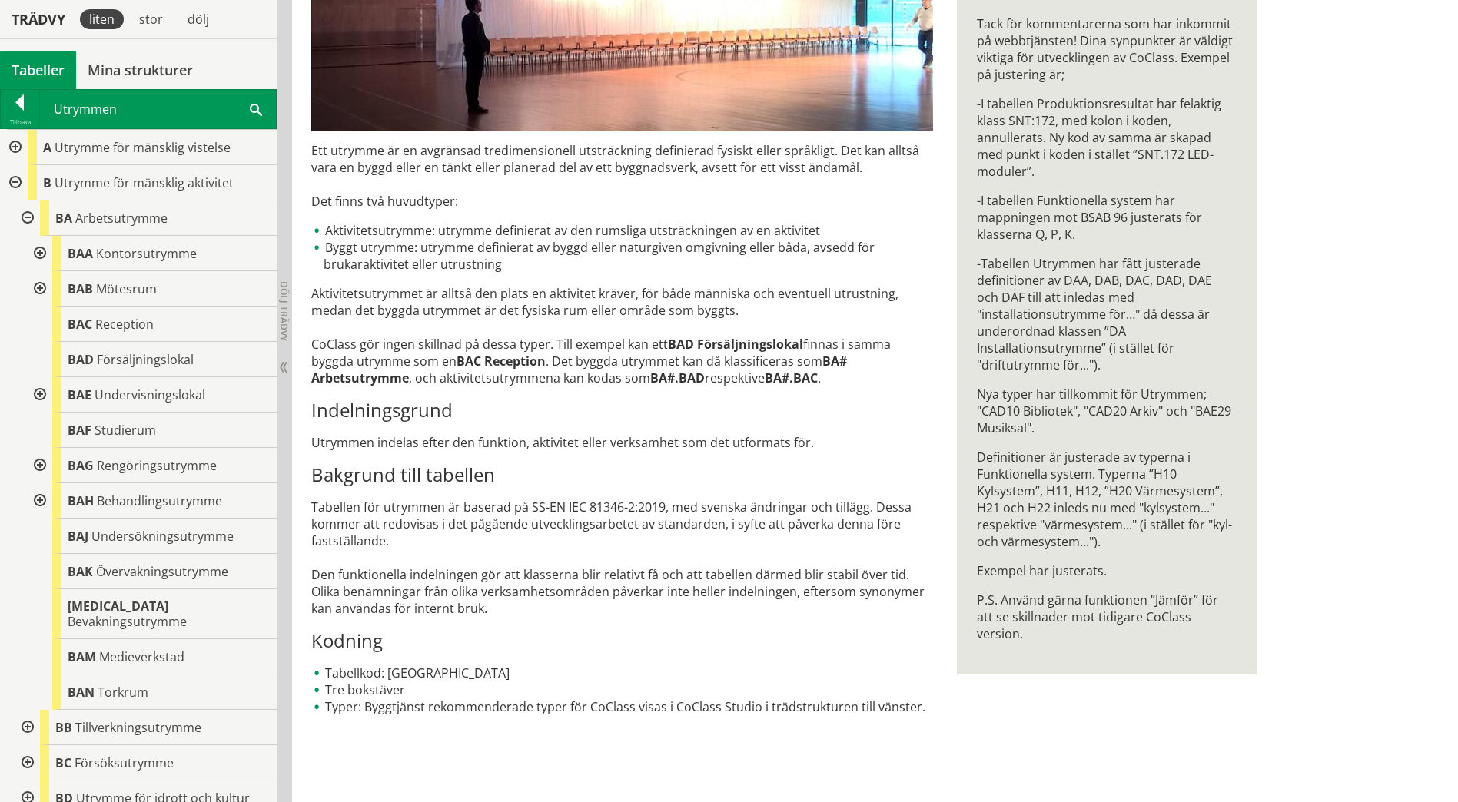
click at [38, 253] on div at bounding box center [39, 253] width 28 height 35
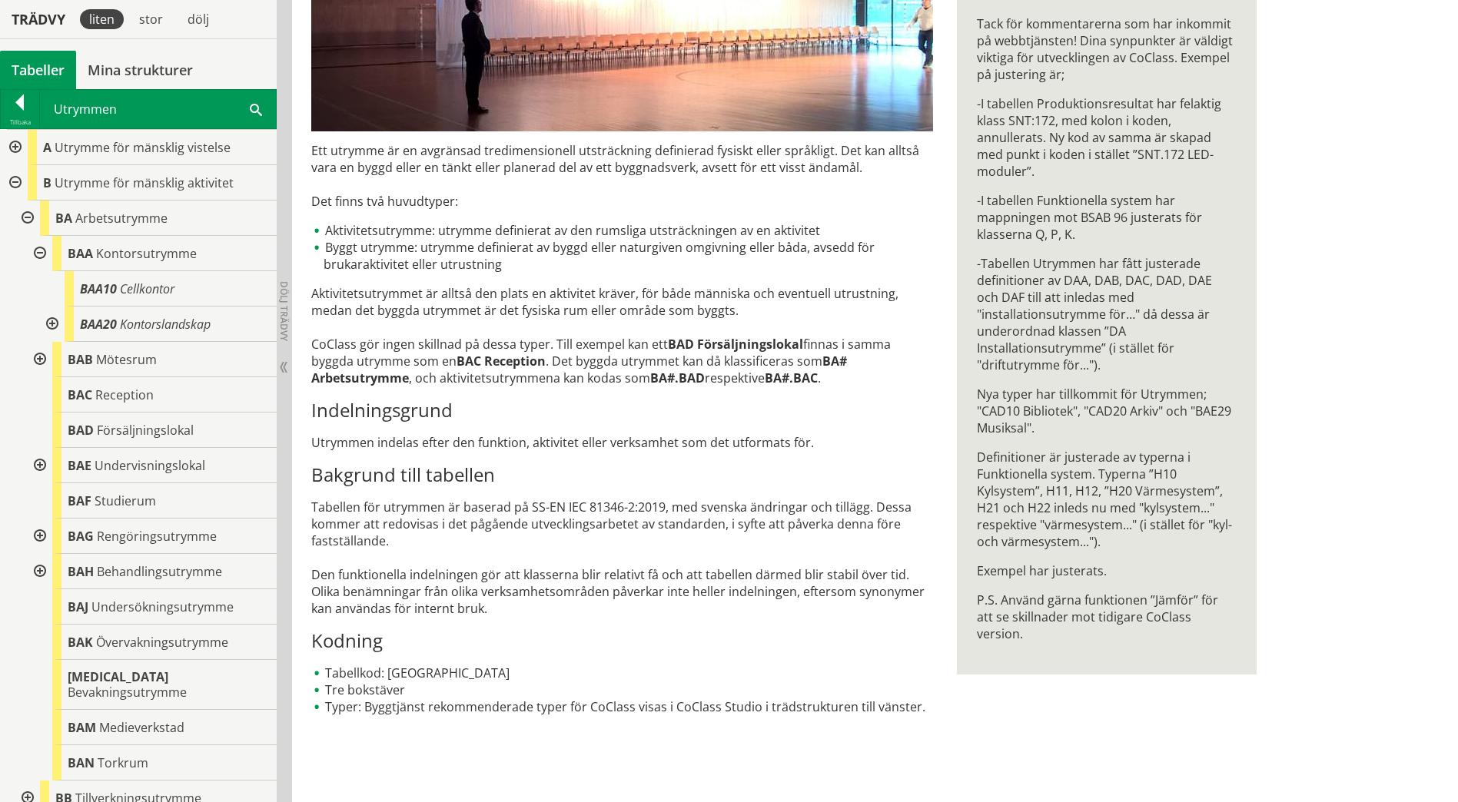
click at [48, 321] on div at bounding box center [51, 324] width 28 height 35
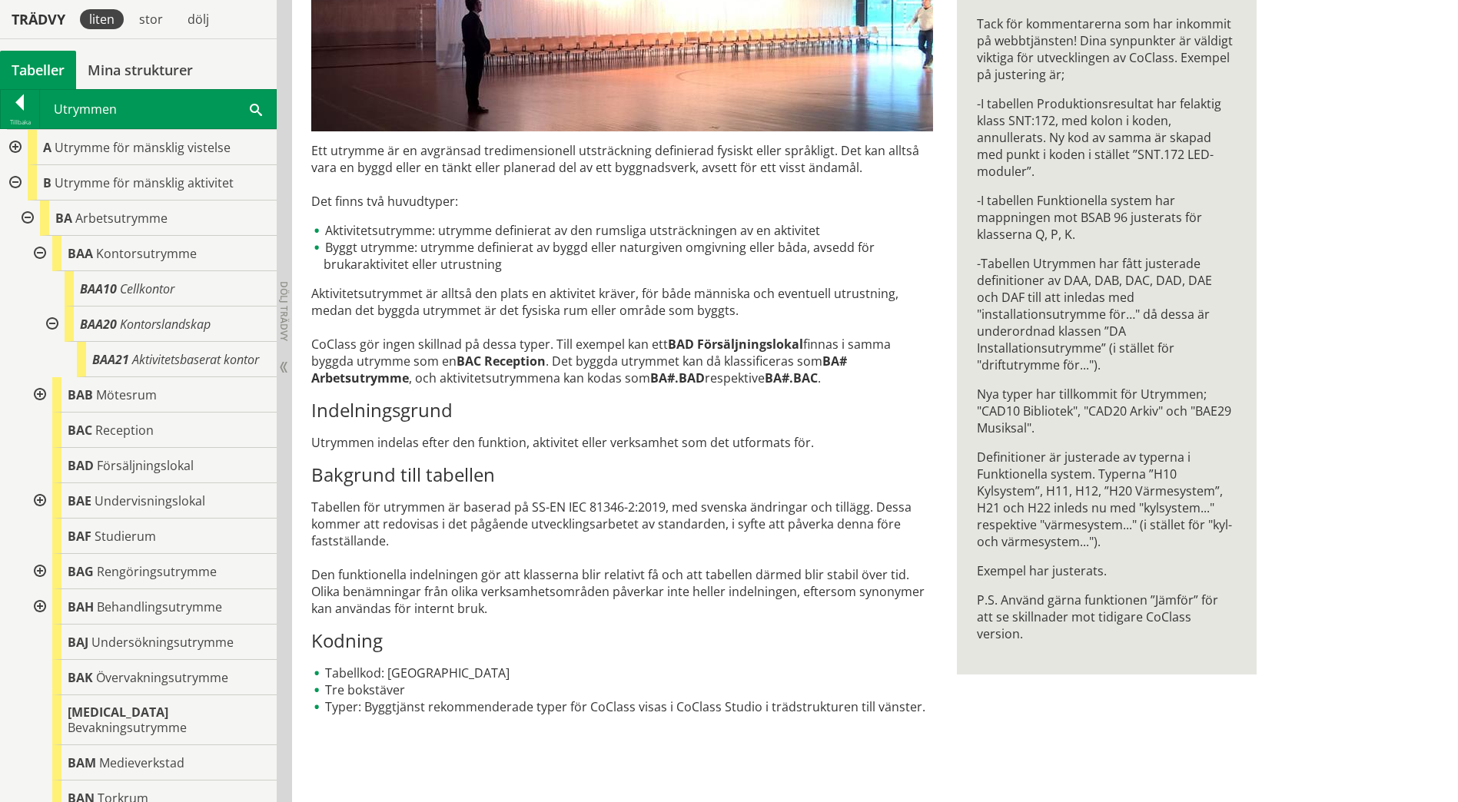
click at [39, 410] on div at bounding box center [39, 394] width 28 height 35
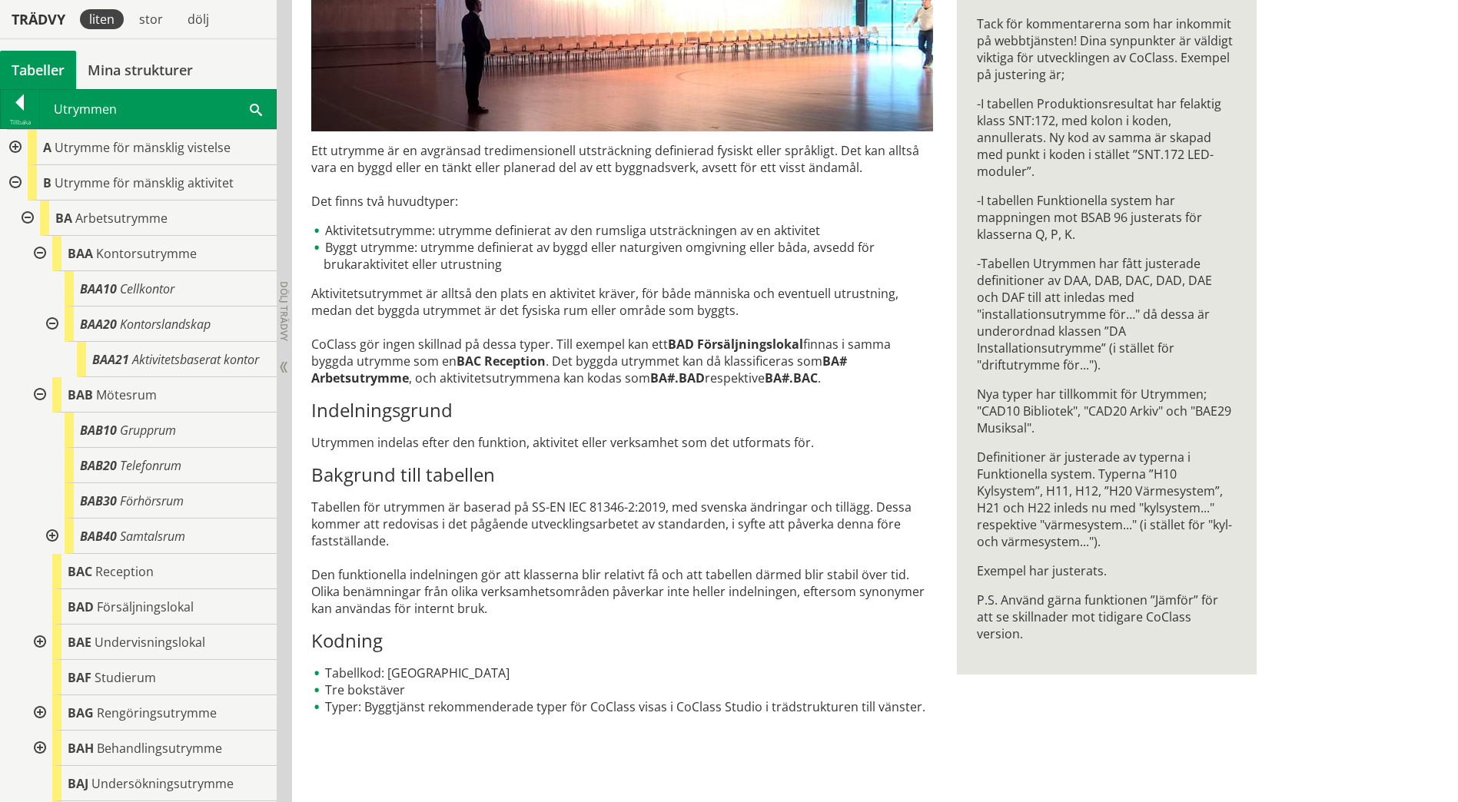
click at [52, 551] on div at bounding box center [51, 536] width 28 height 35
